Goal: Navigation & Orientation: Find specific page/section

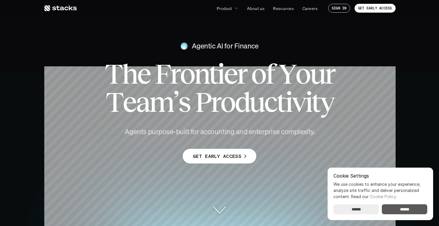
click at [403, 208] on input "******" at bounding box center [404, 209] width 45 height 10
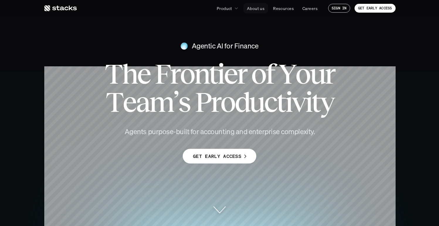
click at [259, 7] on p "About us" at bounding box center [256, 8] width 18 height 6
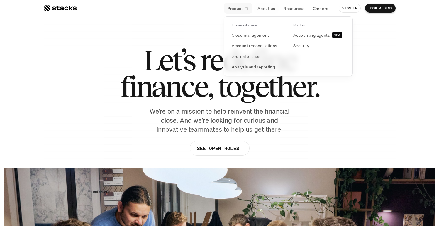
click at [238, 6] on p "Product" at bounding box center [235, 8] width 16 height 6
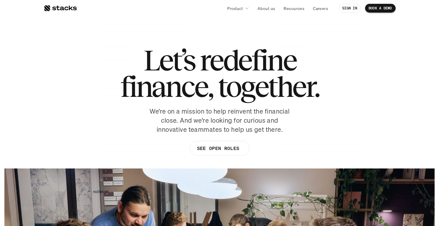
click at [56, 7] on div at bounding box center [60, 8] width 33 height 7
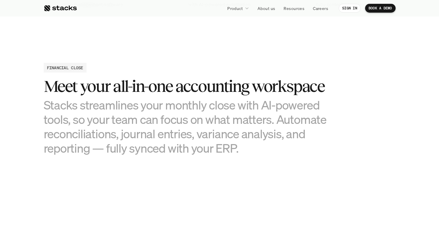
scroll to position [550, 0]
click at [265, 4] on link "About us" at bounding box center [266, 8] width 25 height 11
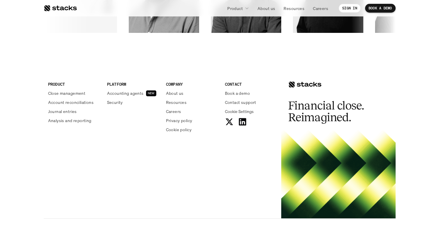
scroll to position [1039, 0]
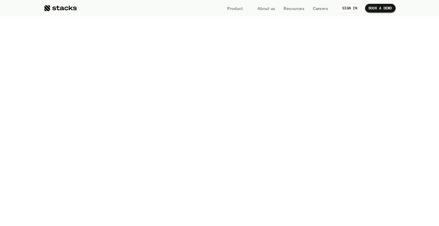
scroll to position [550, 0]
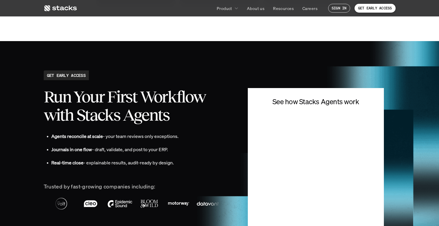
scroll to position [1456, 0]
